Goal: Information Seeking & Learning: Learn about a topic

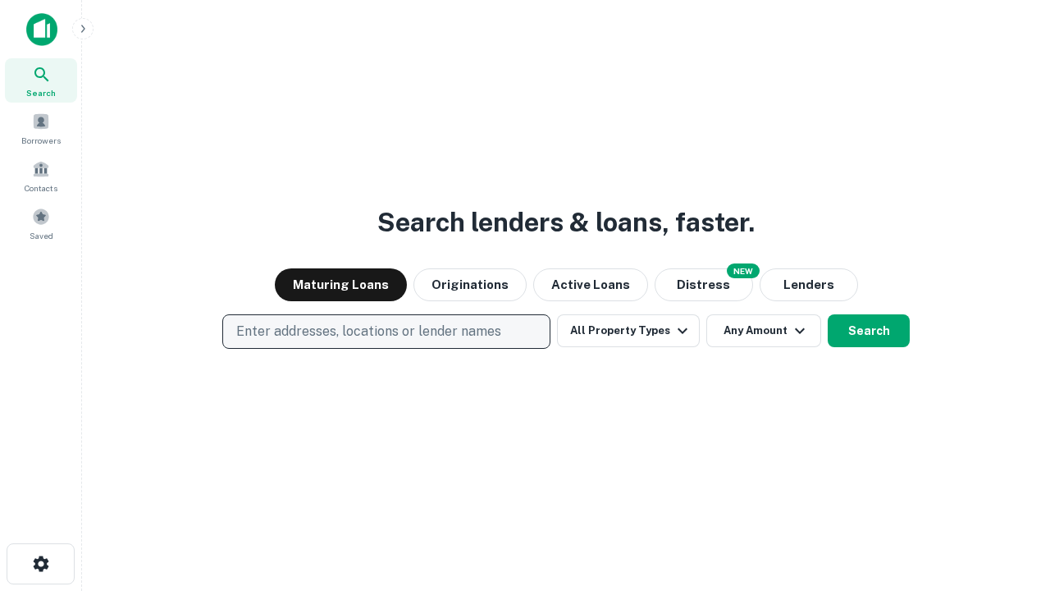
click at [386, 331] on p "Enter addresses, locations or lender names" at bounding box center [368, 332] width 265 height 20
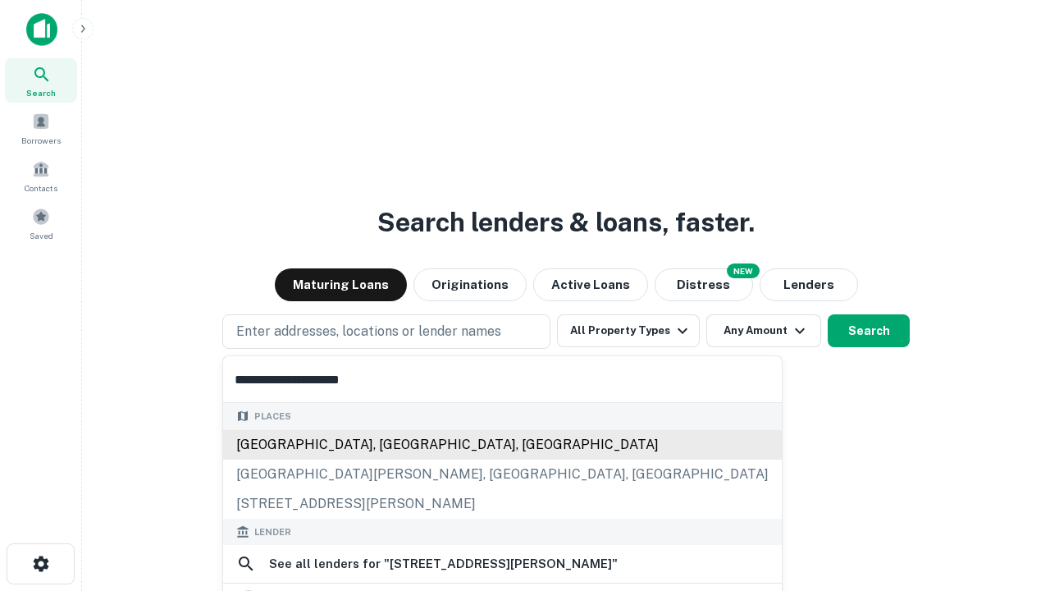
click at [386, 444] on div "[GEOGRAPHIC_DATA], [GEOGRAPHIC_DATA], [GEOGRAPHIC_DATA]" at bounding box center [502, 445] width 559 height 30
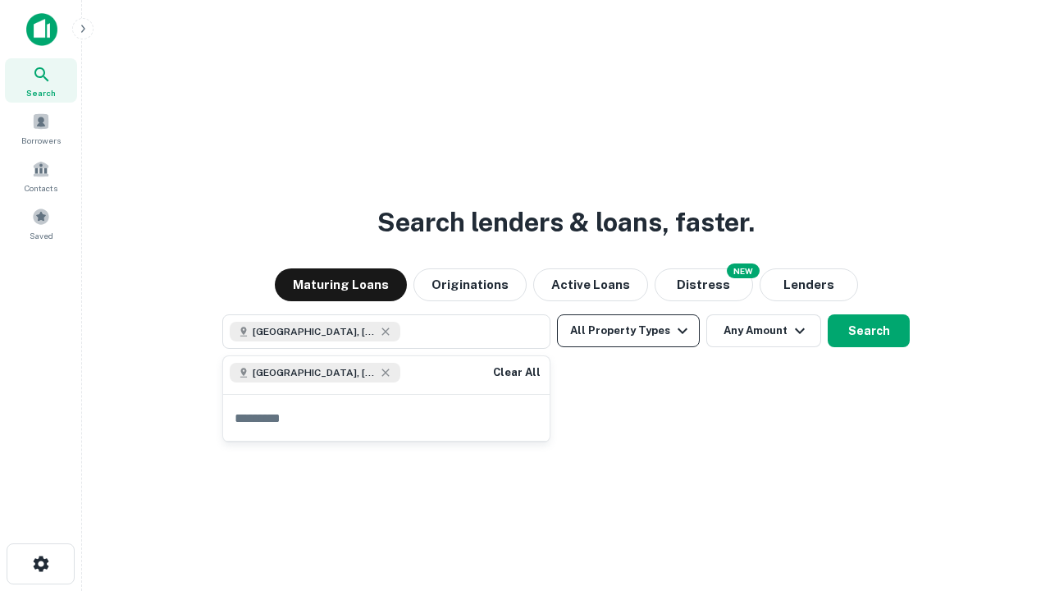
click at [628, 331] on button "All Property Types" at bounding box center [628, 330] width 143 height 33
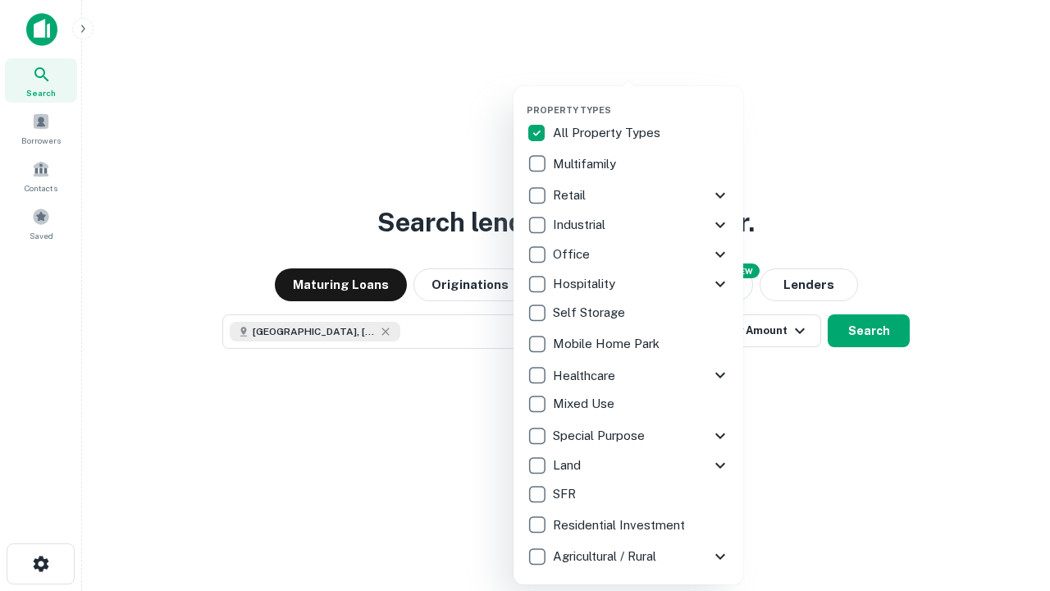
click at [642, 99] on button "button" at bounding box center [642, 99] width 230 height 1
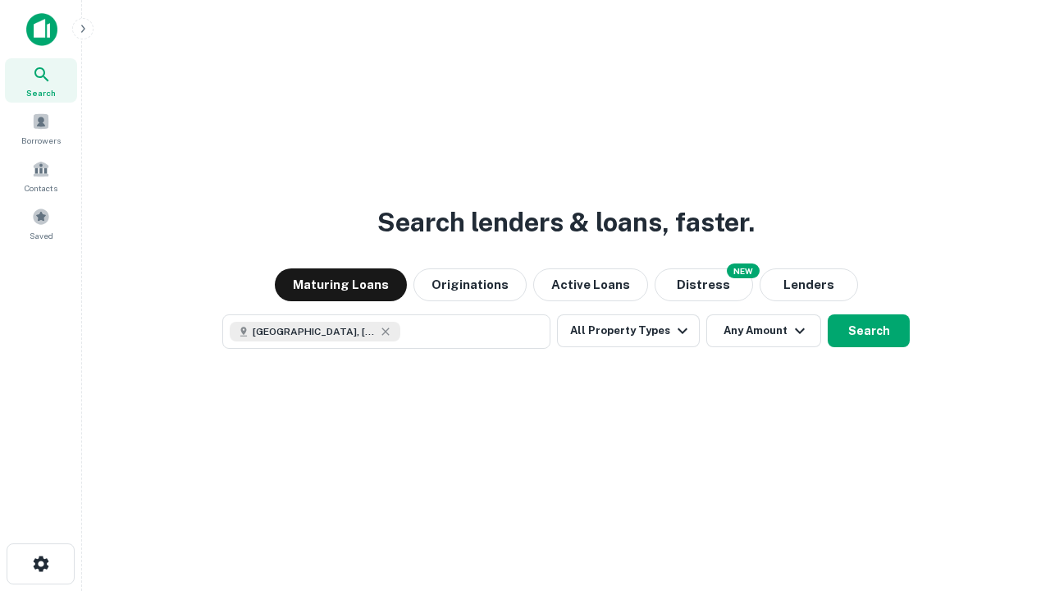
scroll to position [26, 0]
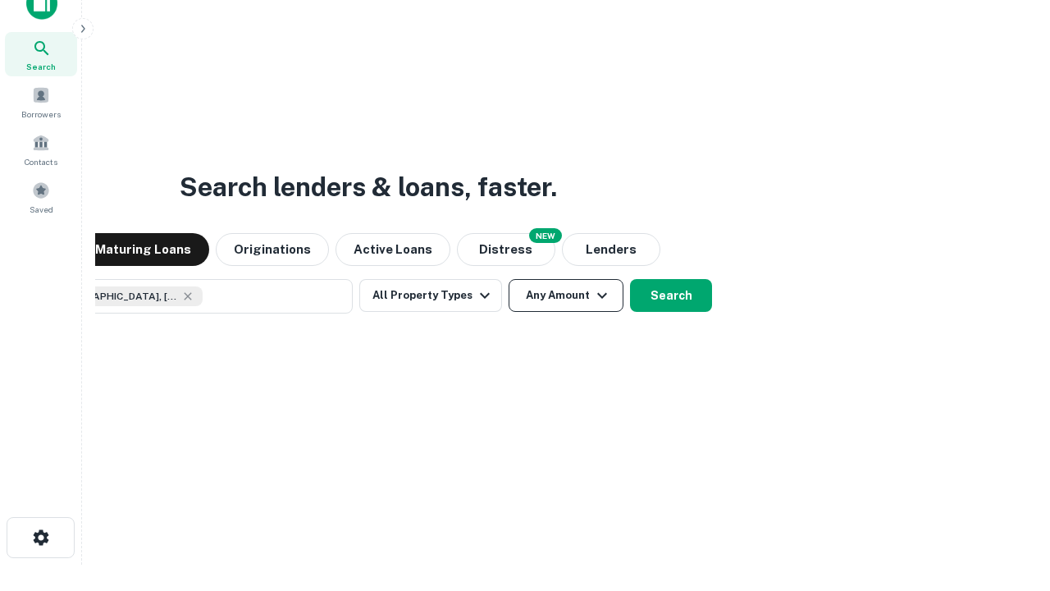
click at [509, 279] on button "Any Amount" at bounding box center [566, 295] width 115 height 33
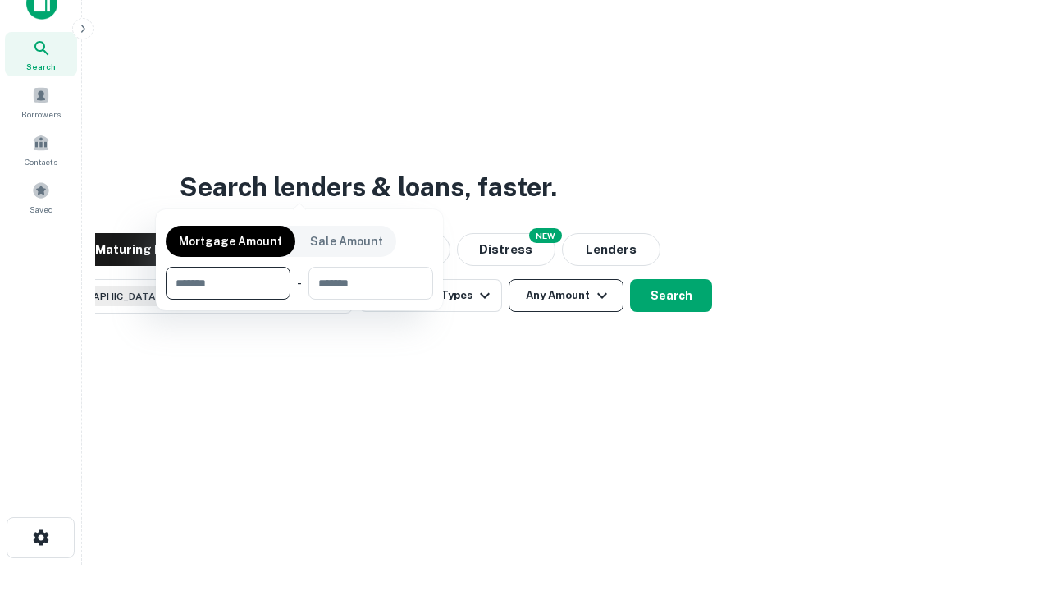
scroll to position [118, 464]
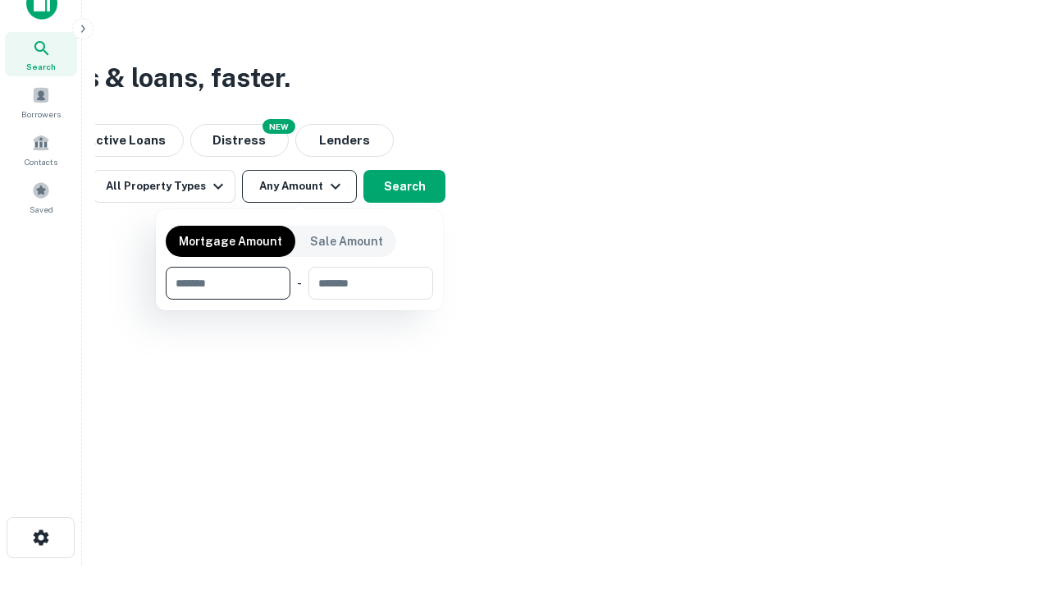
type input "*******"
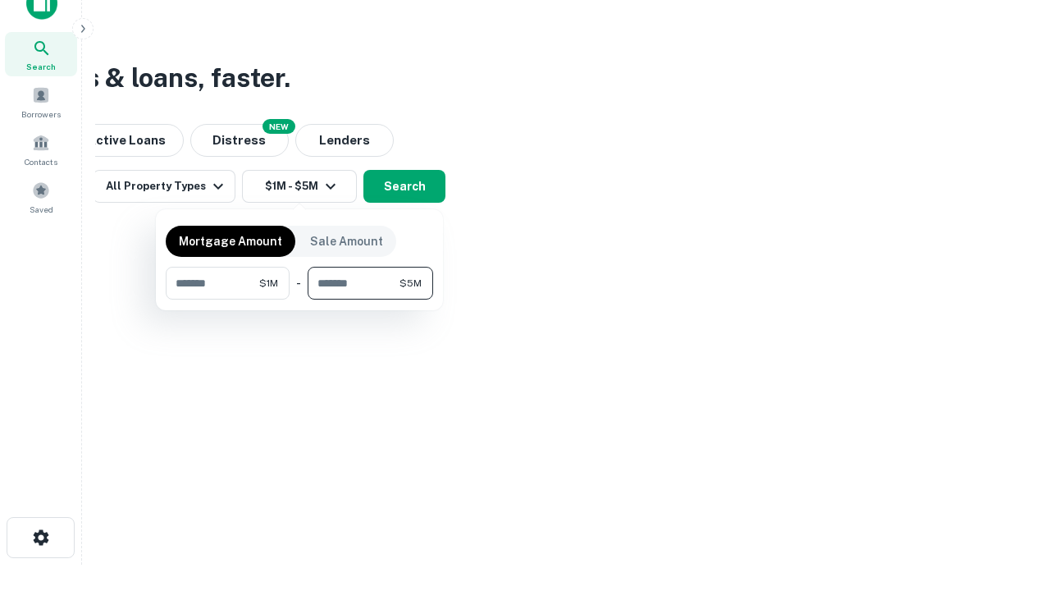
type input "*******"
click at [299, 299] on button "button" at bounding box center [299, 299] width 267 height 1
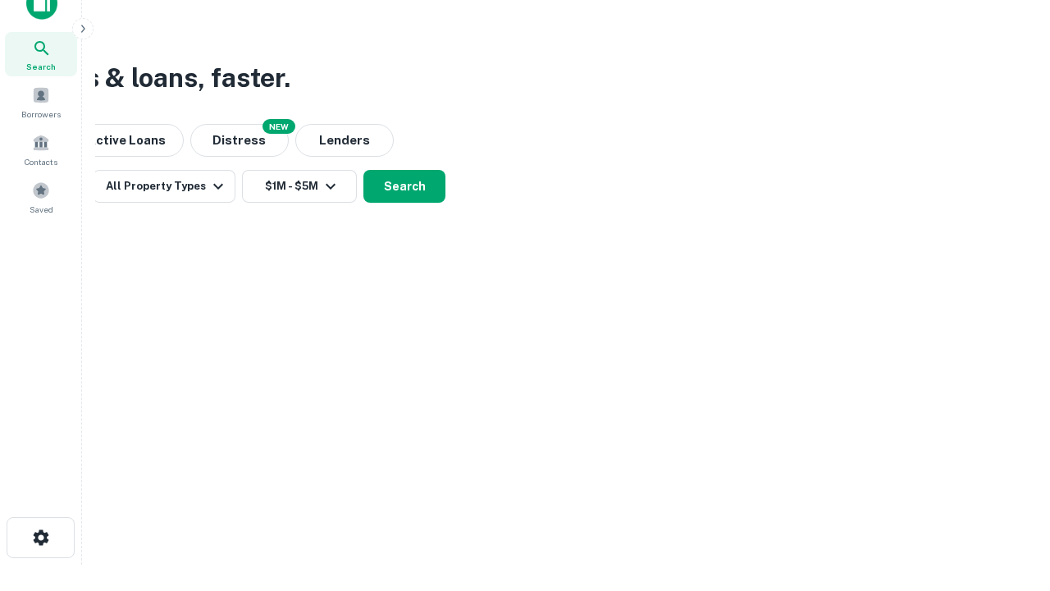
scroll to position [26, 0]
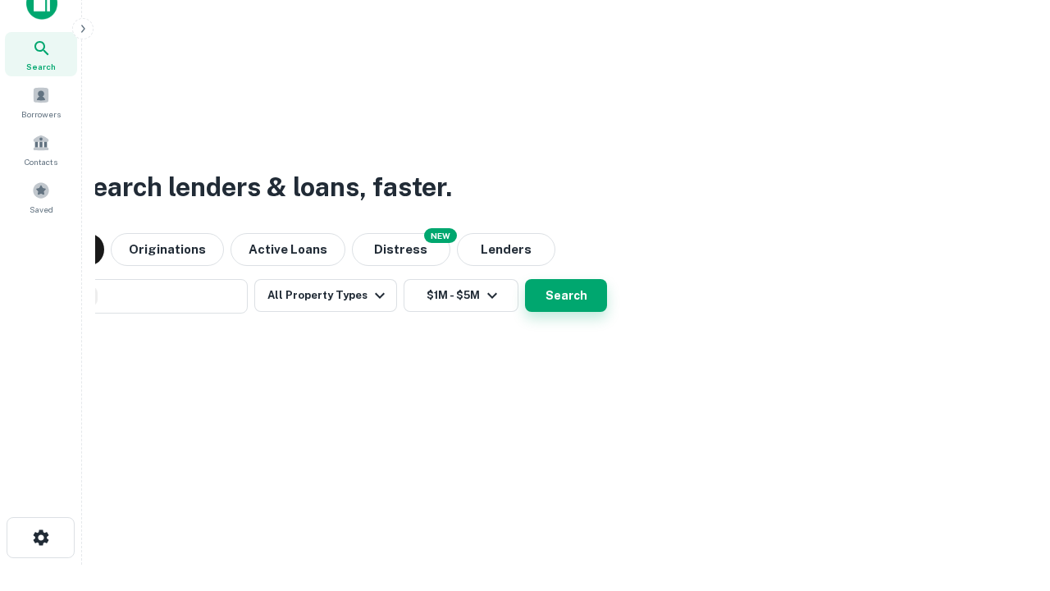
click at [525, 279] on button "Search" at bounding box center [566, 295] width 82 height 33
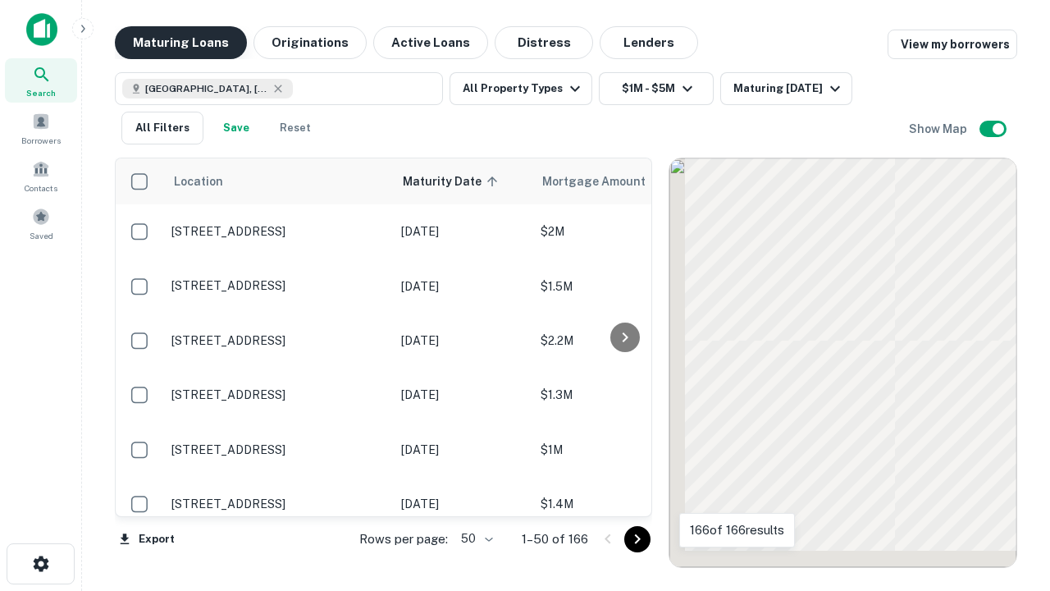
click at [180, 43] on button "Maturing Loans" at bounding box center [181, 42] width 132 height 33
